Goal: Information Seeking & Learning: Learn about a topic

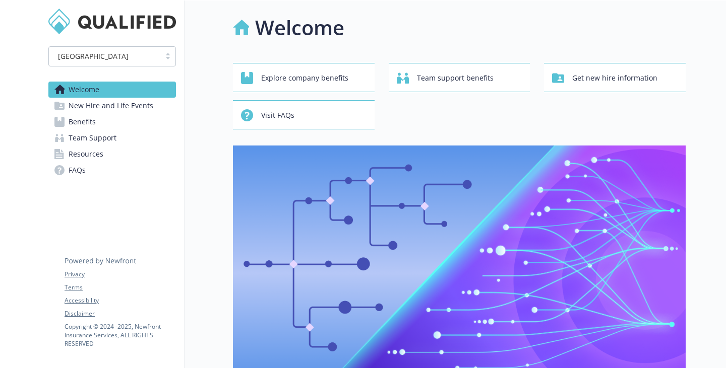
click at [83, 130] on span "Benefits" at bounding box center [82, 122] width 27 height 16
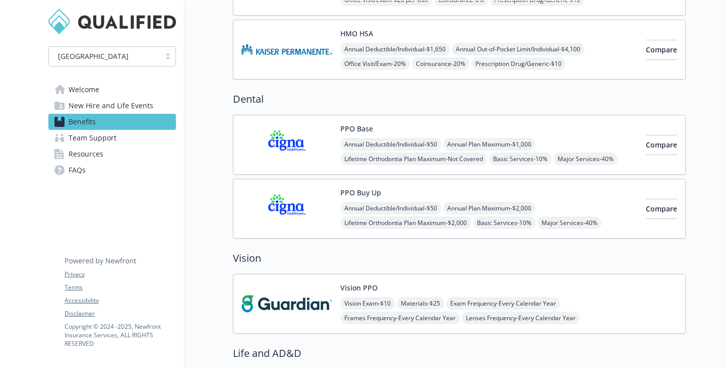
scroll to position [554, 0]
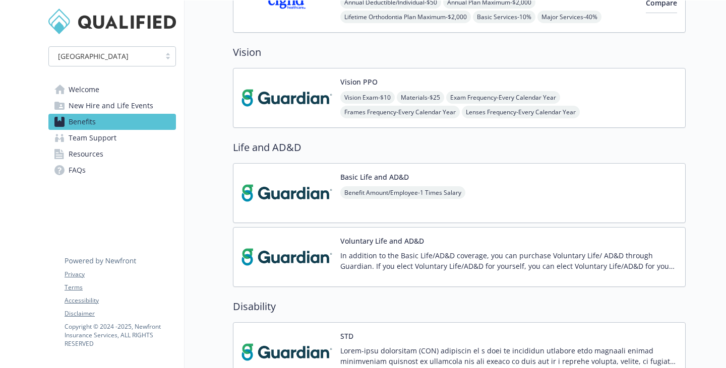
click at [340, 104] on span "Vision Exam - $10" at bounding box center [367, 97] width 54 height 13
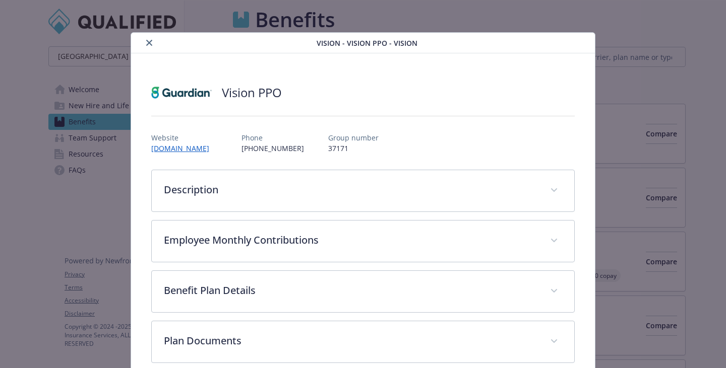
scroll to position [554, 0]
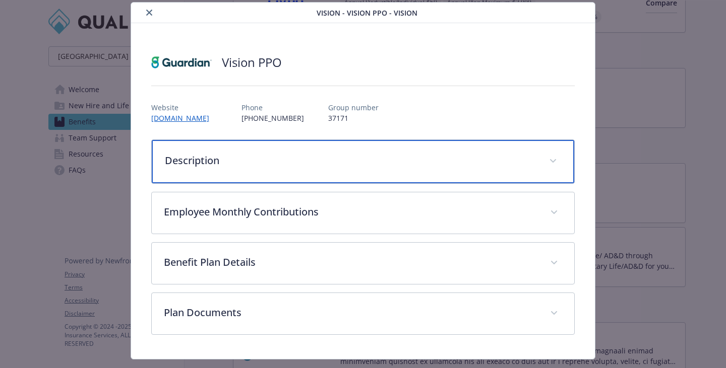
click at [349, 183] on div "Description" at bounding box center [363, 161] width 422 height 43
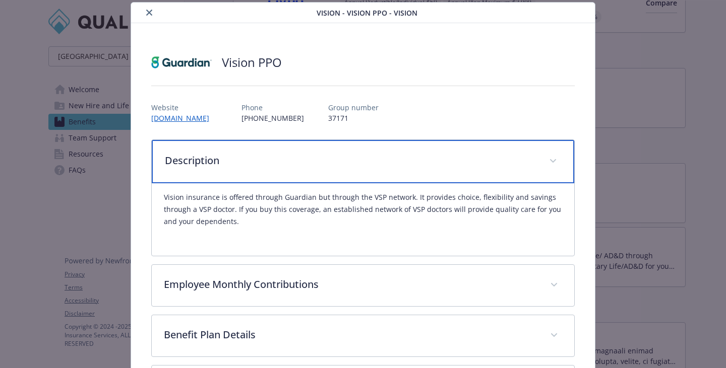
click at [349, 183] on div "Description" at bounding box center [363, 161] width 422 height 43
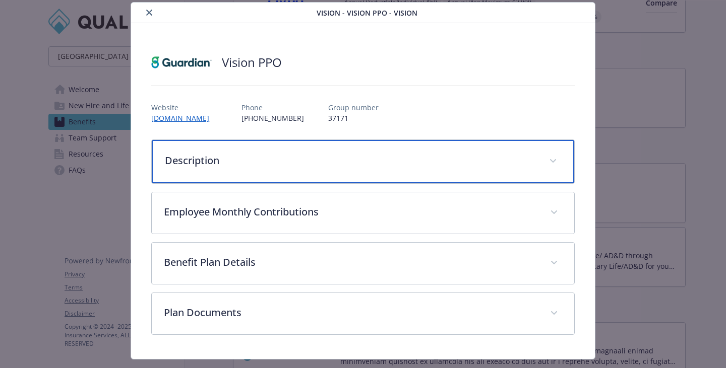
scroll to position [115, 0]
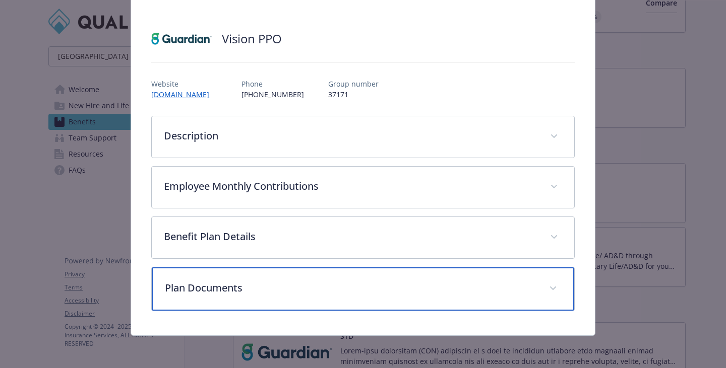
click at [271, 297] on div "Plan Documents" at bounding box center [363, 289] width 422 height 43
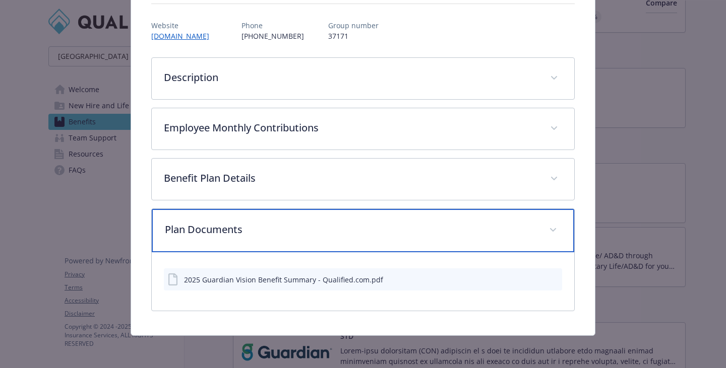
scroll to position [185, 0]
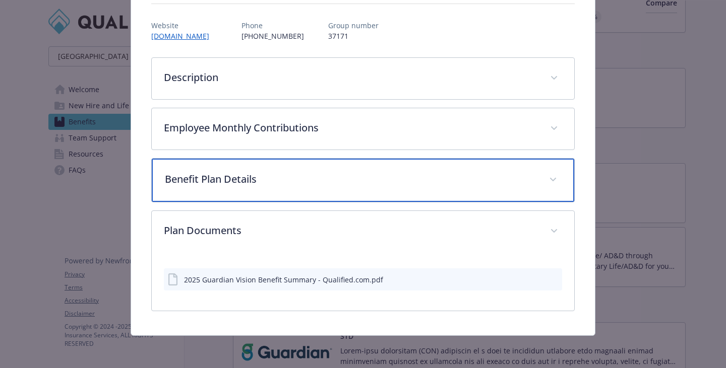
click at [276, 172] on p "Benefit Plan Details" at bounding box center [351, 179] width 372 height 15
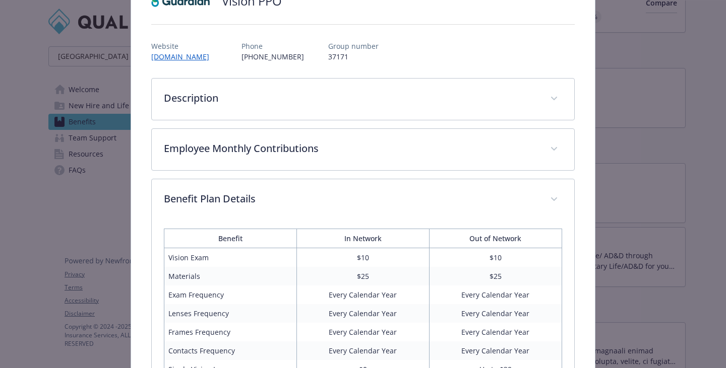
scroll to position [0, 0]
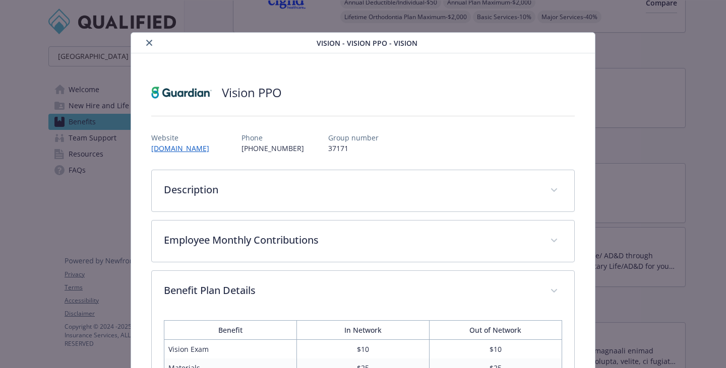
click at [152, 45] on icon "close" at bounding box center [149, 43] width 6 height 6
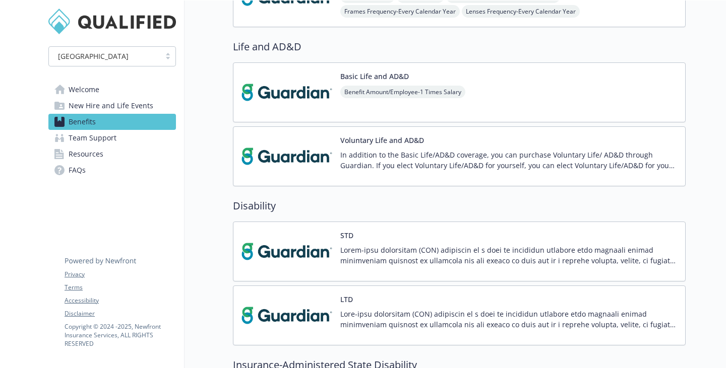
scroll to position [605, 0]
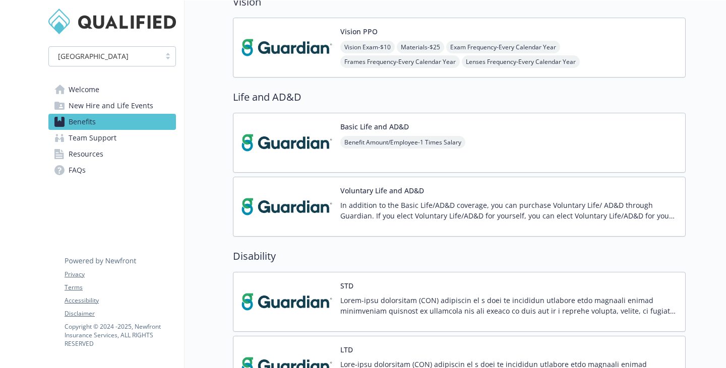
click at [402, 68] on span "Frames Frequency - Every Calendar Year" at bounding box center [399, 61] width 119 height 13
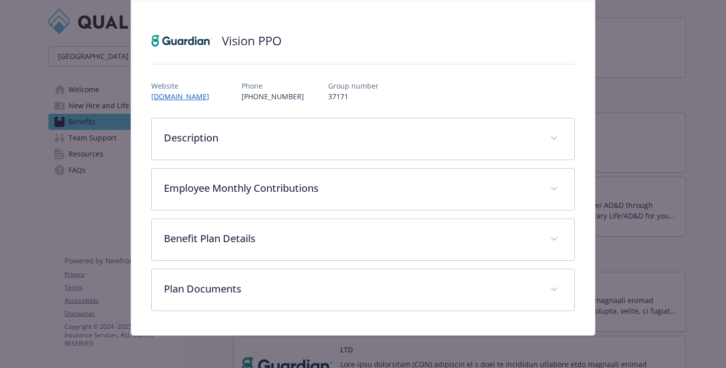
scroll to position [113, 0]
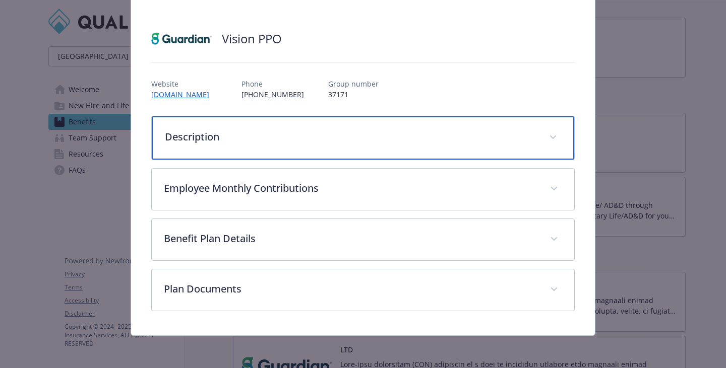
click at [194, 116] on div "Description" at bounding box center [363, 137] width 422 height 43
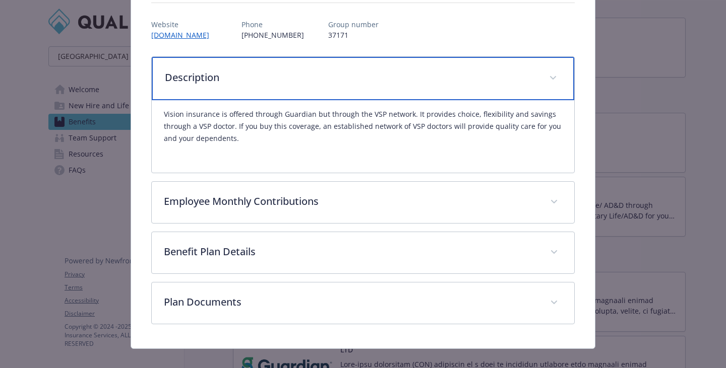
scroll to position [0, 0]
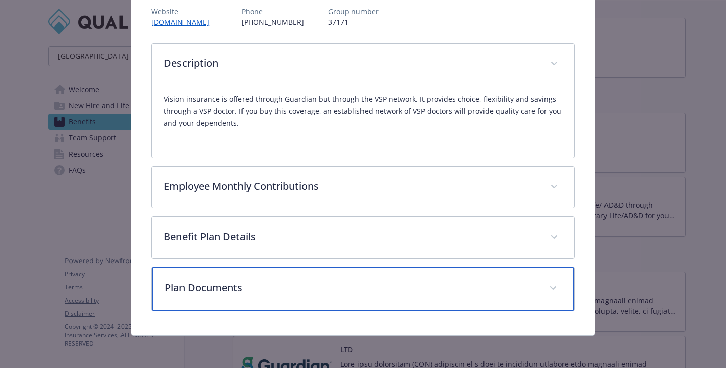
click at [267, 287] on p "Plan Documents" at bounding box center [351, 288] width 372 height 15
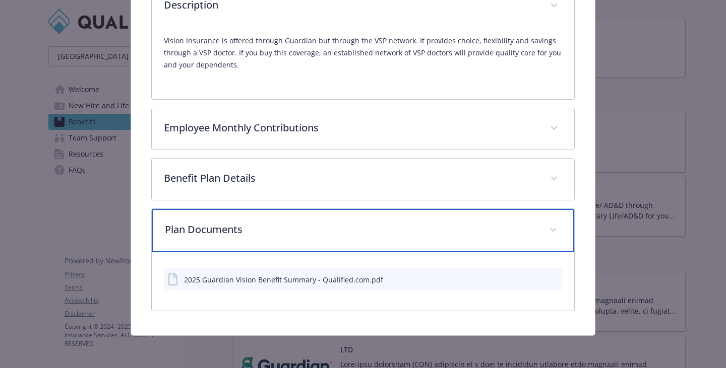
scroll to position [273, 0]
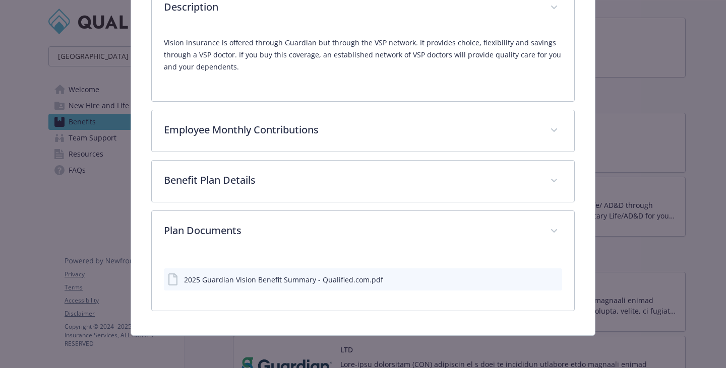
click at [548, 276] on icon "preview file" at bounding box center [552, 279] width 9 height 7
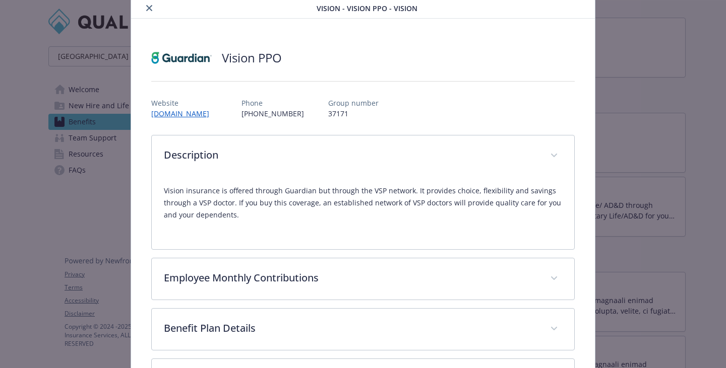
scroll to position [101, 0]
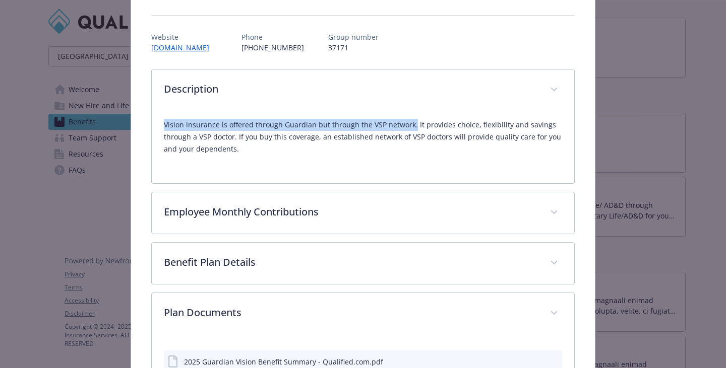
drag, startPoint x: 160, startPoint y: 151, endPoint x: 471, endPoint y: 150, distance: 310.4
click at [471, 150] on div "Vision insurance is offered through Guardian but through the VSP network. It pr…" at bounding box center [363, 147] width 422 height 73
copy p "Vision insurance is offered through Guardian but through the VSP network."
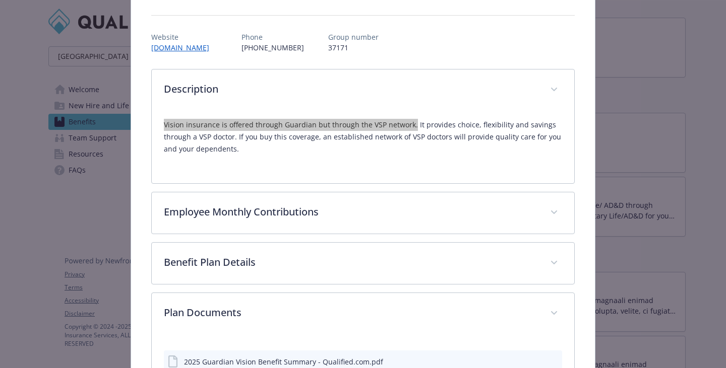
scroll to position [0, 0]
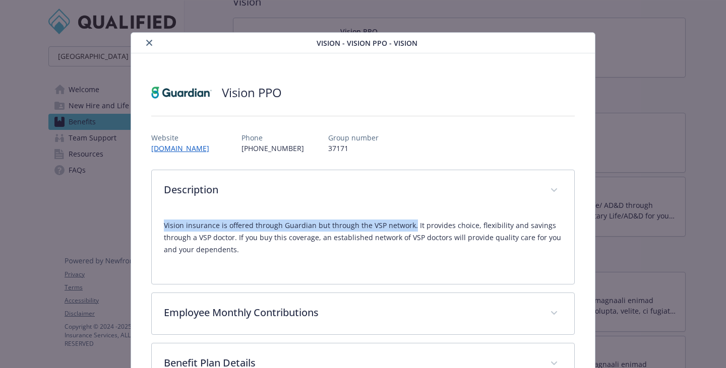
click at [152, 45] on icon "close" at bounding box center [149, 43] width 6 height 6
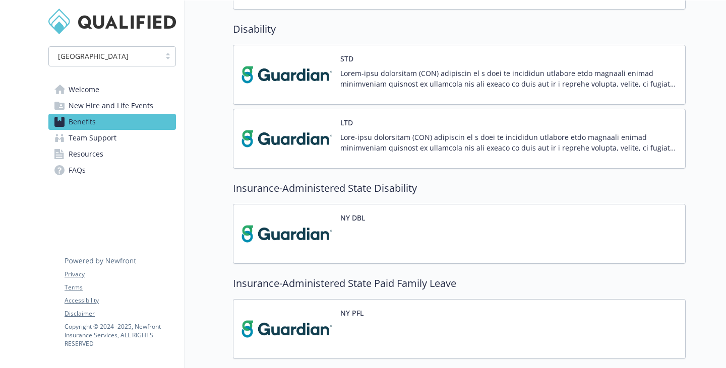
scroll to position [957, 0]
